Goal: Task Accomplishment & Management: Use online tool/utility

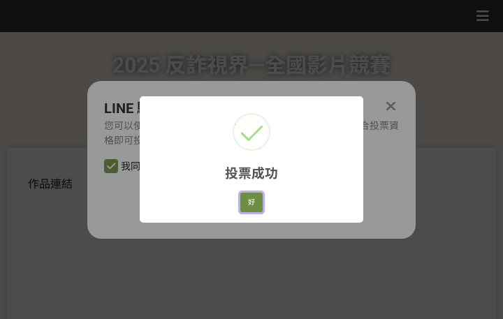
click at [253, 200] on button "好" at bounding box center [251, 203] width 22 height 20
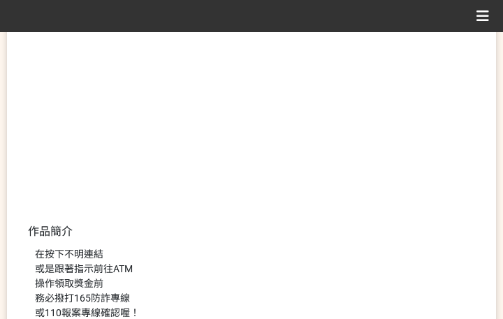
scroll to position [343, 0]
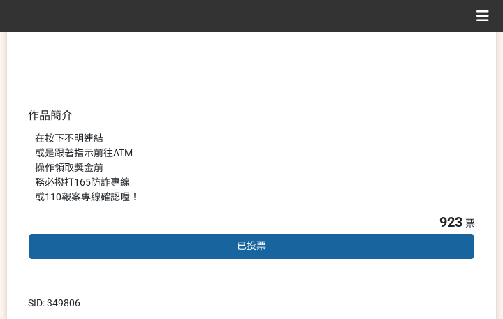
drag, startPoint x: 360, startPoint y: 172, endPoint x: 376, endPoint y: 165, distance: 17.5
click at [360, 172] on div "在按下不明連結 或是跟著指示前往ATM 操作領取獎金前 務必撥打165防詐專線 或110報案專線確認喔！" at bounding box center [251, 167] width 433 height 73
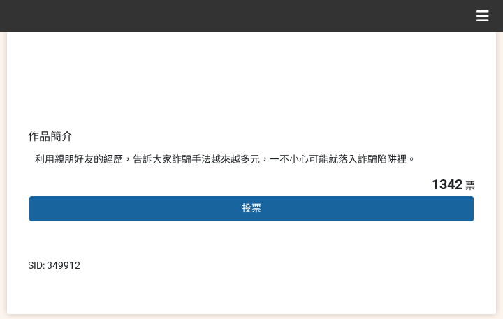
scroll to position [349, 0]
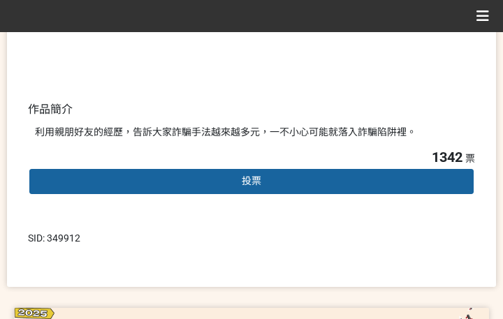
click at [267, 183] on div "投票" at bounding box center [251, 182] width 447 height 28
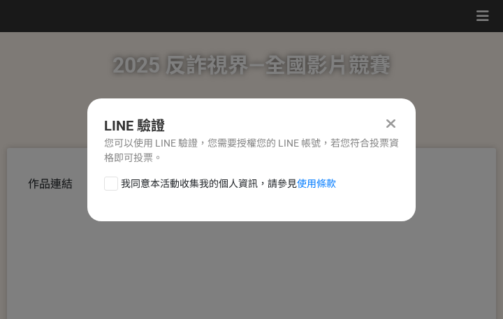
scroll to position [0, 0]
click at [234, 182] on span "我同意本活動收集我的個人資訊，請參見 使用條款" at bounding box center [228, 184] width 215 height 15
click at [114, 182] on input "我同意本活動收集我的個人資訊，請參見 使用條款" at bounding box center [109, 183] width 9 height 9
checkbox input "false"
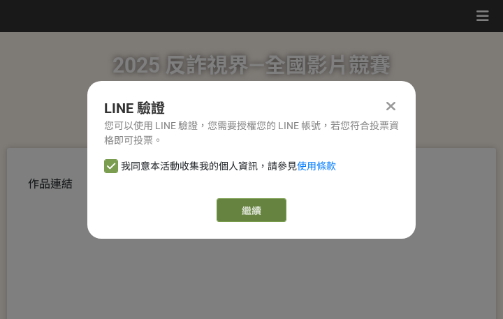
click at [233, 213] on link "繼續" at bounding box center [251, 210] width 70 height 24
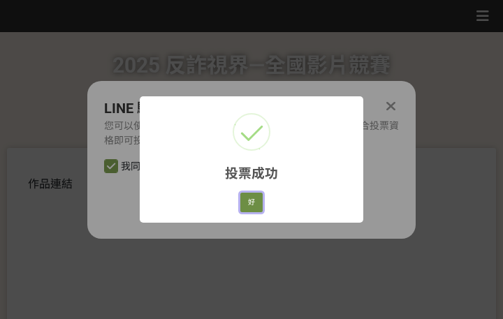
click at [253, 198] on button "好" at bounding box center [251, 203] width 22 height 20
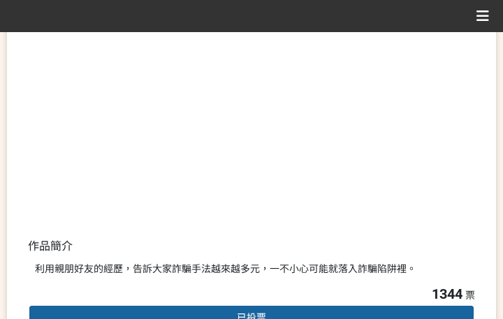
scroll to position [267, 0]
